Goal: Check status: Check status

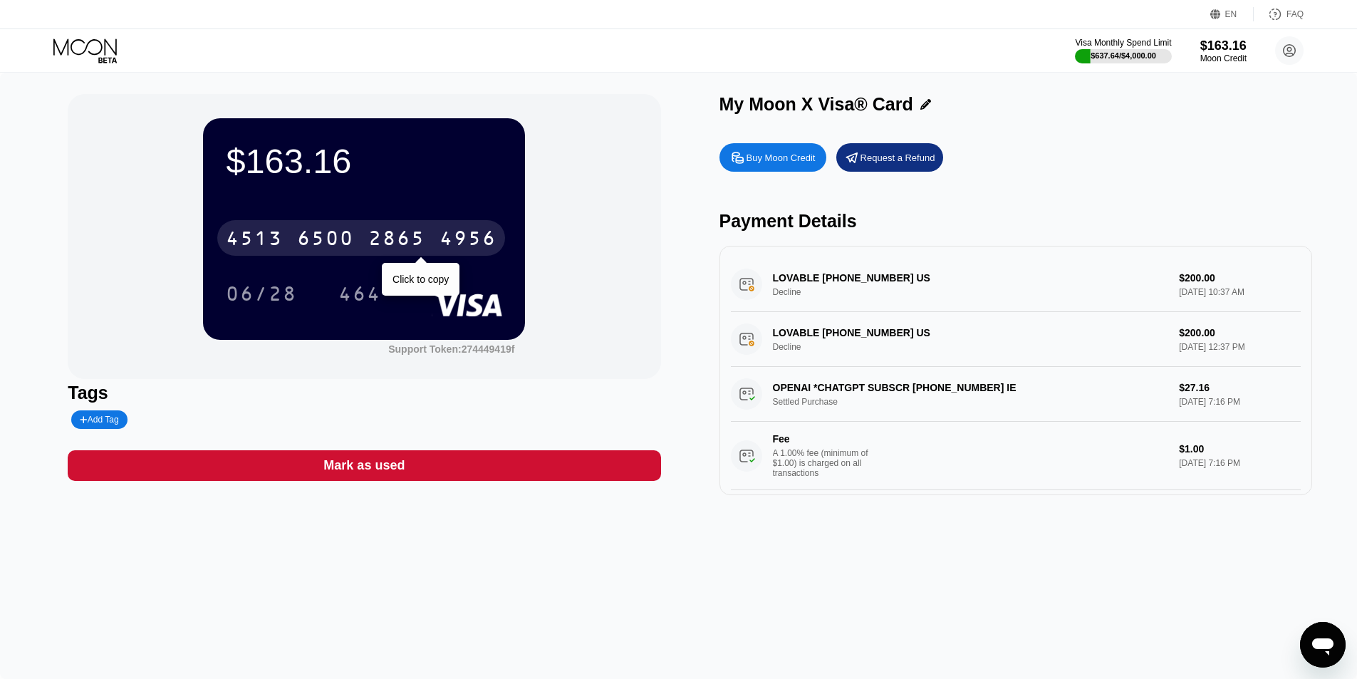
click at [407, 236] on div "2865" at bounding box center [396, 240] width 57 height 23
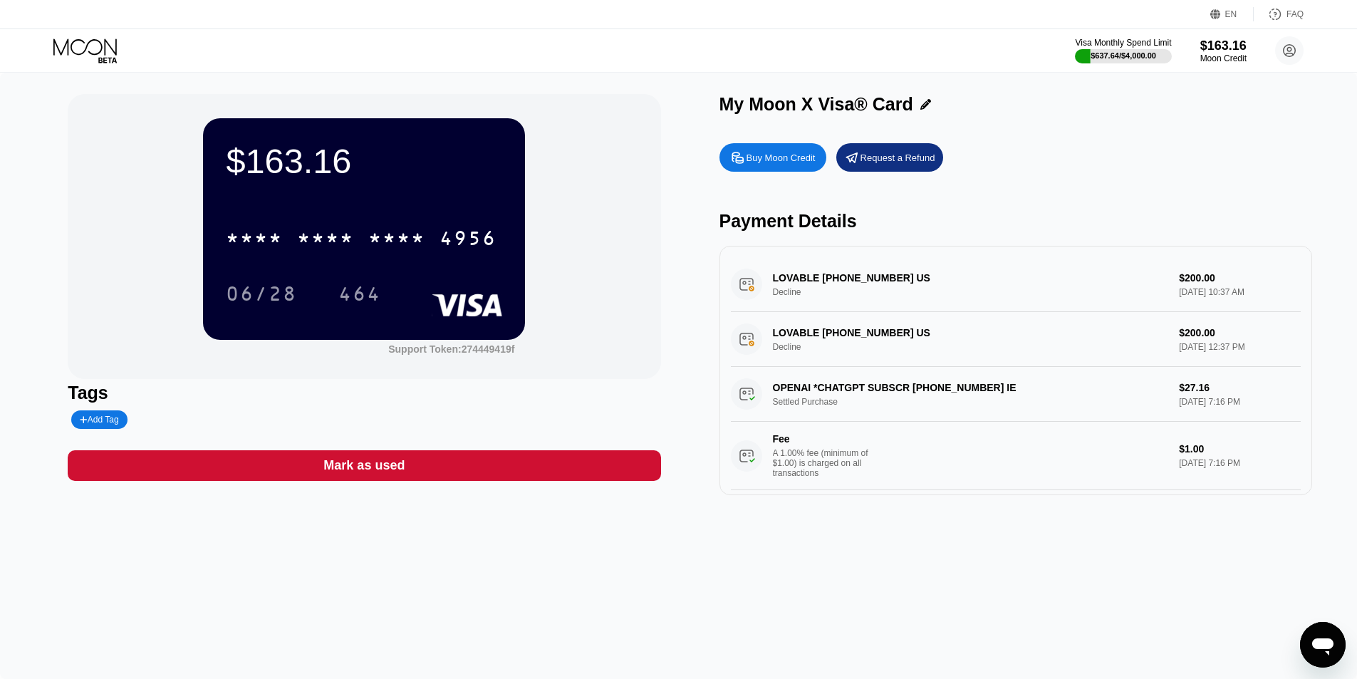
click at [36, 232] on div "$163.16 * * * * * * * * * * * * 4956 06/28 464 Support Token: 274449419f Tags A…" at bounding box center [678, 376] width 1357 height 606
click at [76, 50] on icon at bounding box center [86, 50] width 66 height 25
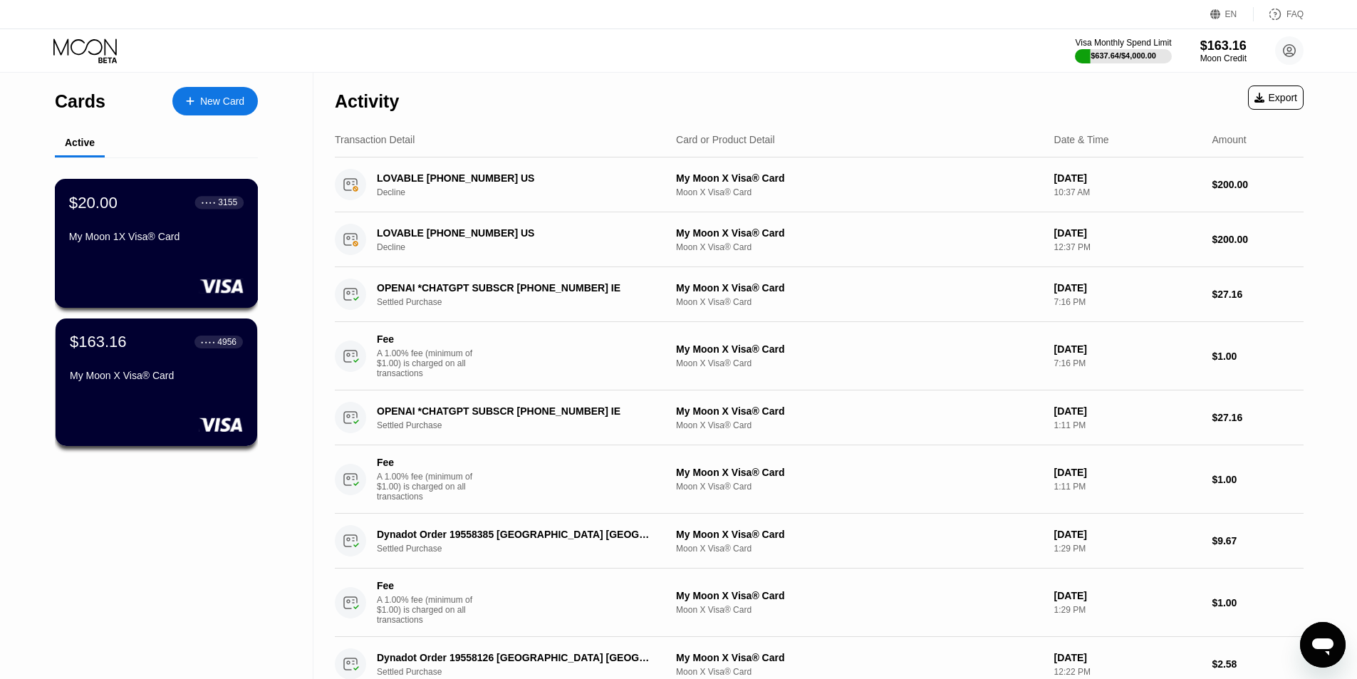
click at [184, 259] on div "$20.00 ● ● ● ● 3155 My Moon 1X Visa® Card" at bounding box center [157, 243] width 204 height 129
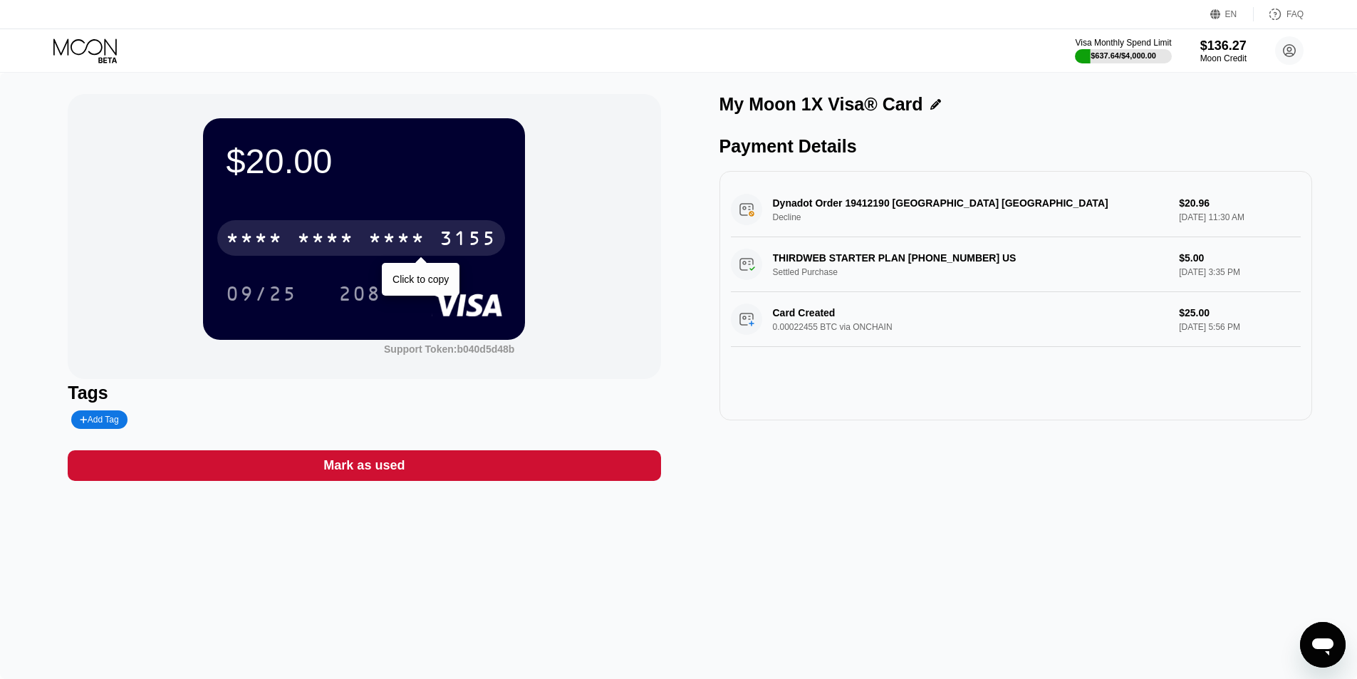
click at [306, 244] on div "* * * *" at bounding box center [325, 240] width 57 height 23
